Goal: Task Accomplishment & Management: Complete application form

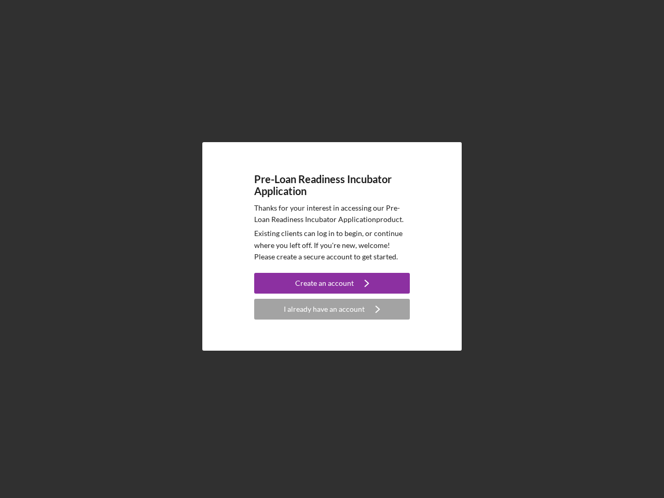
click at [332, 249] on p "Existing clients can log in to begin, or continue where you left off. If you're…" at bounding box center [332, 245] width 156 height 35
click at [332, 283] on div "Create an account" at bounding box center [324, 283] width 59 height 21
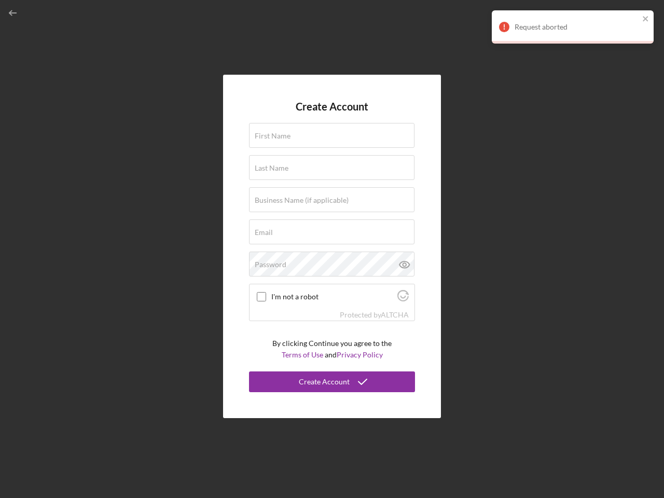
click at [332, 309] on div "Protected by [PERSON_NAME]" at bounding box center [332, 314] width 165 height 11
